Goal: Navigation & Orientation: Understand site structure

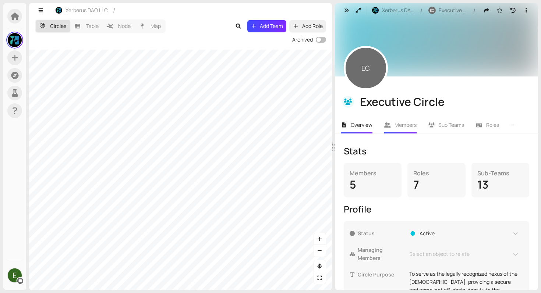
click at [402, 132] on li "Members" at bounding box center [400, 125] width 44 height 17
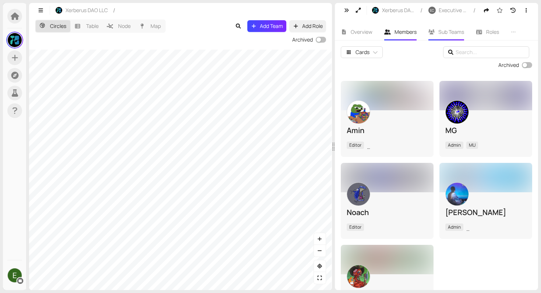
click at [437, 32] on li "Sub Teams" at bounding box center [446, 32] width 48 height 17
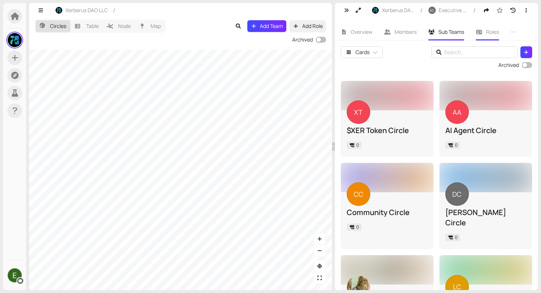
click at [0, 0] on img at bounding box center [0, 0] width 0 height 0
click at [481, 32] on icon at bounding box center [479, 32] width 6 height 4
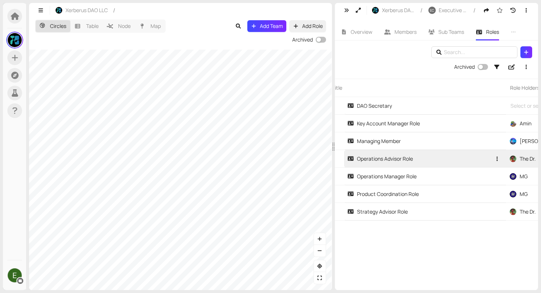
scroll to position [0, 7]
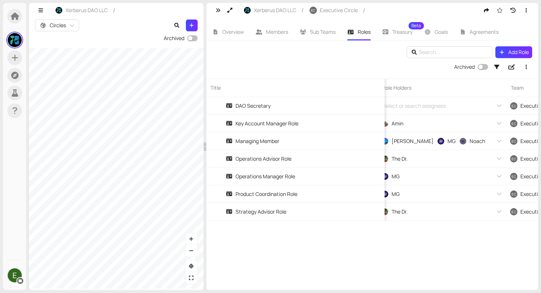
drag, startPoint x: 333, startPoint y: 132, endPoint x: 205, endPoint y: 132, distance: 128.4
click at [205, 132] on div at bounding box center [204, 146] width 3 height 287
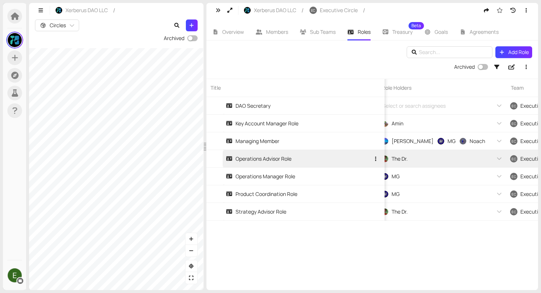
scroll to position [0, 0]
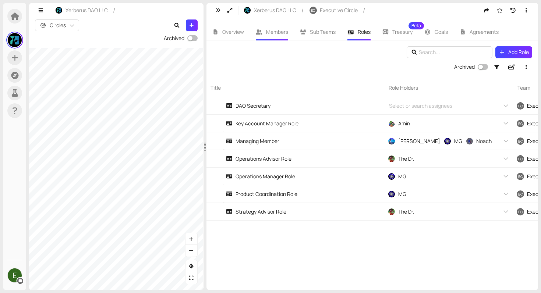
click at [263, 33] on li "Members" at bounding box center [272, 32] width 44 height 17
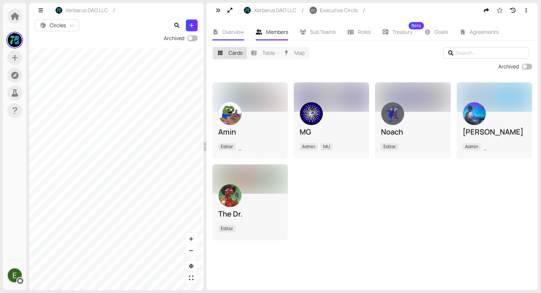
click at [234, 29] on span "Overview" at bounding box center [233, 31] width 22 height 7
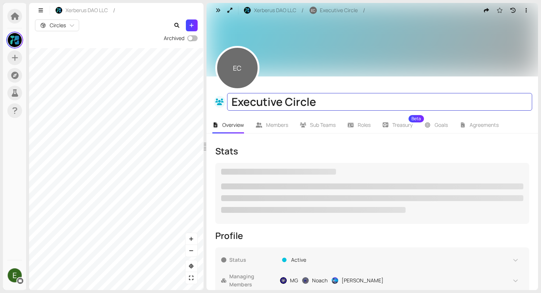
checkbox input "true"
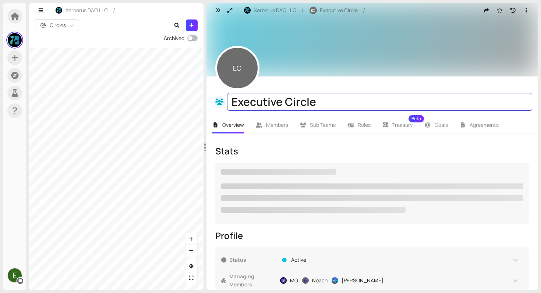
checkbox input "true"
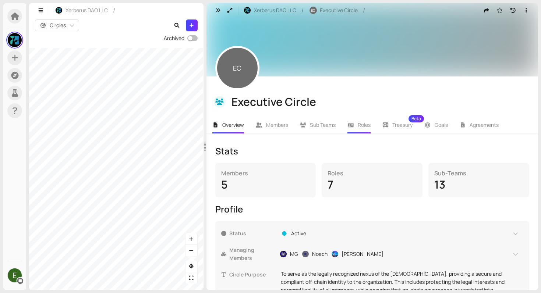
click at [364, 128] on span "Roles" at bounding box center [364, 124] width 13 height 7
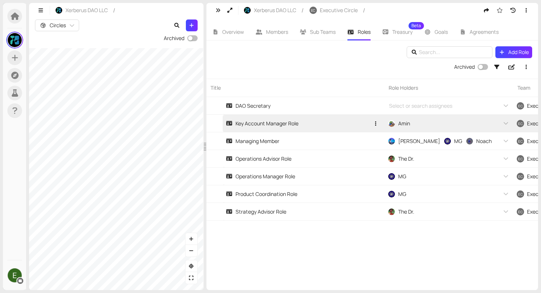
click at [270, 126] on div "Key Account Manager Role" at bounding box center [262, 124] width 72 height 8
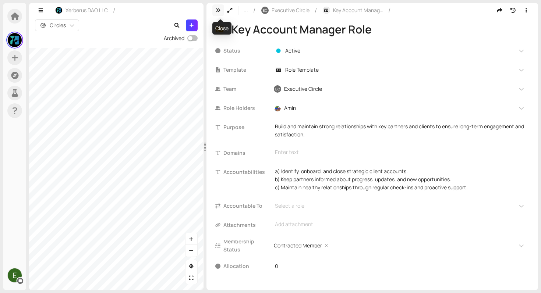
click at [217, 14] on button "button" at bounding box center [218, 10] width 12 height 12
